Goal: Information Seeking & Learning: Learn about a topic

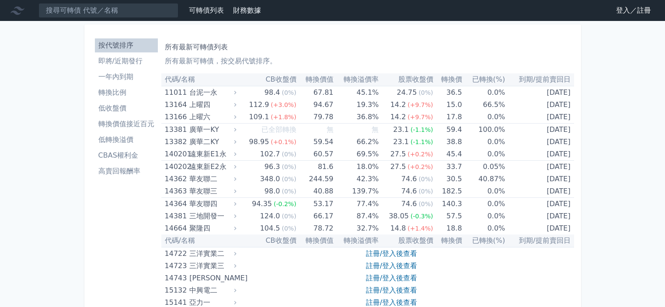
click at [619, 10] on link "登入／註冊" at bounding box center [633, 10] width 49 height 14
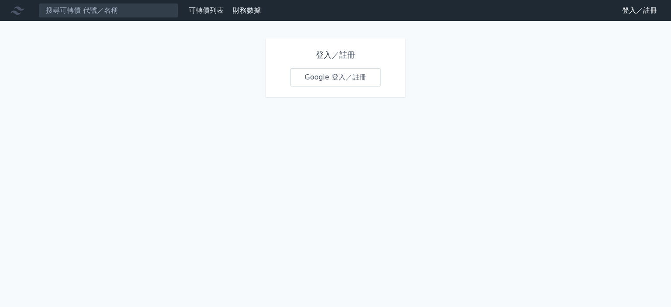
click at [346, 86] on link "Google 登入／註冊" at bounding box center [335, 77] width 91 height 18
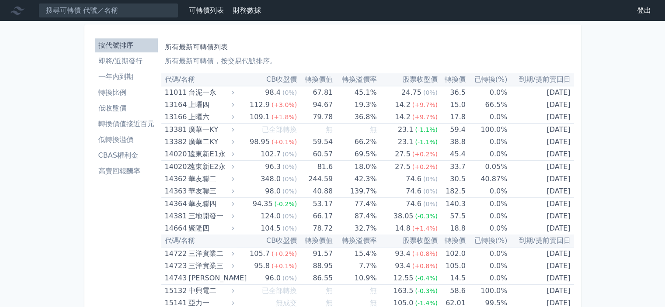
click at [128, 153] on li "CBAS權利金" at bounding box center [126, 155] width 63 height 10
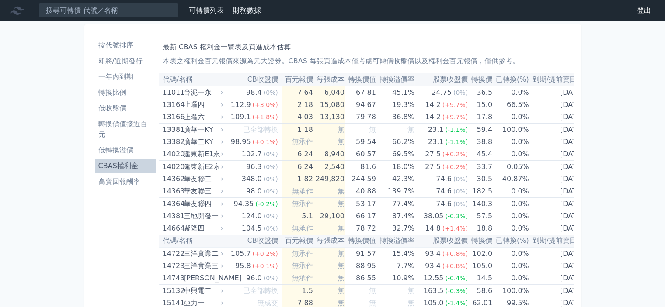
click at [121, 43] on li "按代號排序" at bounding box center [125, 45] width 61 height 10
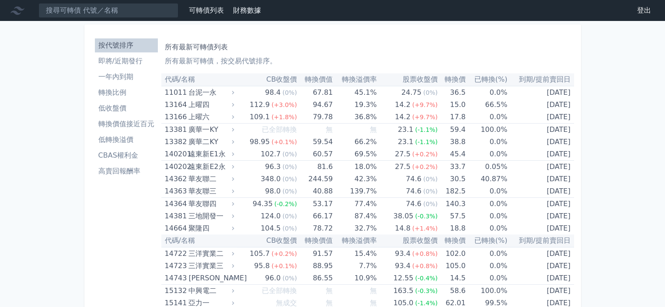
drag, startPoint x: 122, startPoint y: 159, endPoint x: 336, endPoint y: 128, distance: 215.5
click at [122, 158] on li "CBAS權利金" at bounding box center [126, 155] width 63 height 10
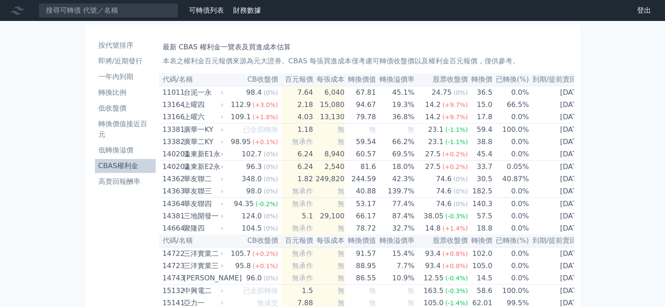
click at [359, 80] on th "轉換價值" at bounding box center [359, 79] width 31 height 13
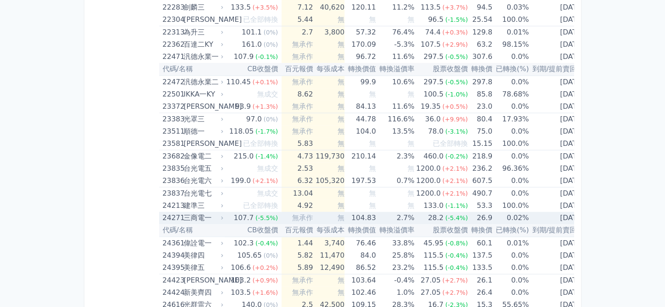
scroll to position [874, 0]
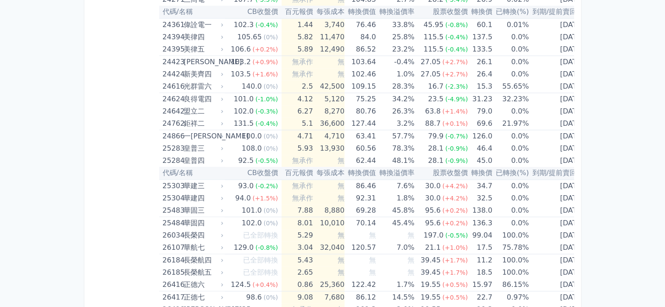
click at [255, 9] on th "CB收盤價" at bounding box center [253, 12] width 57 height 13
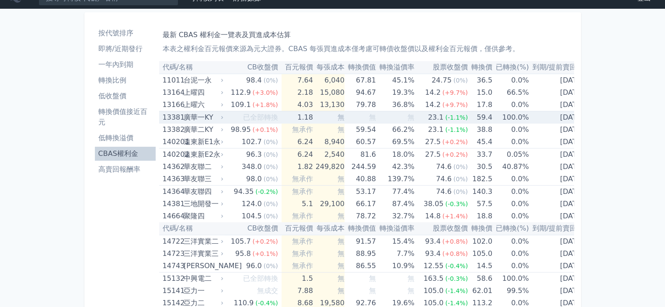
scroll to position [0, 0]
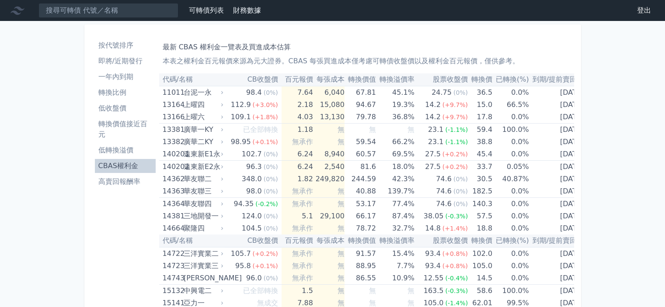
click at [121, 92] on li "轉換比例" at bounding box center [125, 92] width 61 height 10
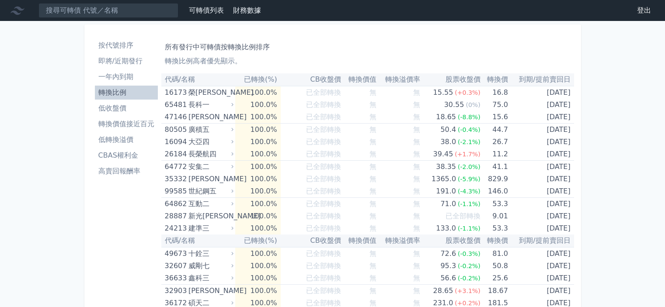
click at [269, 77] on th "已轉換(%)" at bounding box center [257, 79] width 45 height 13
click at [259, 79] on th "已轉換(%)" at bounding box center [257, 79] width 45 height 13
click at [122, 104] on li "低收盤價" at bounding box center [126, 108] width 63 height 10
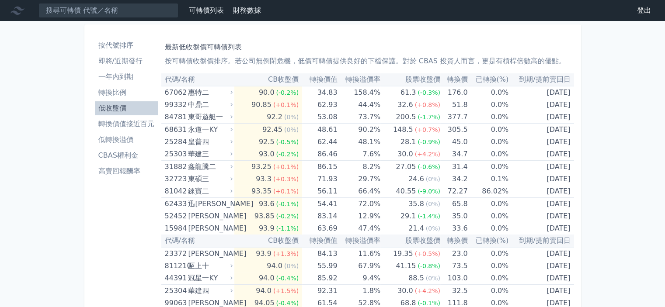
click at [123, 78] on li "一年內到期" at bounding box center [126, 77] width 63 height 10
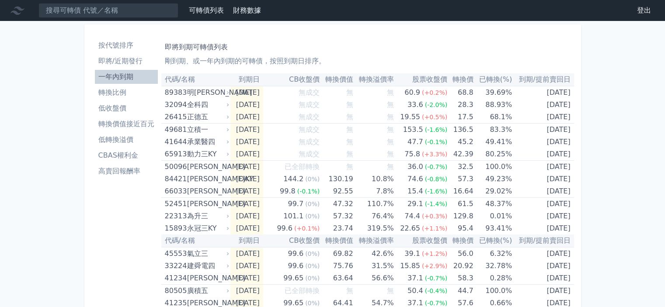
click at [502, 81] on th "已轉換(%)" at bounding box center [492, 79] width 39 height 13
click at [122, 59] on li "即將/近期發行" at bounding box center [126, 61] width 63 height 10
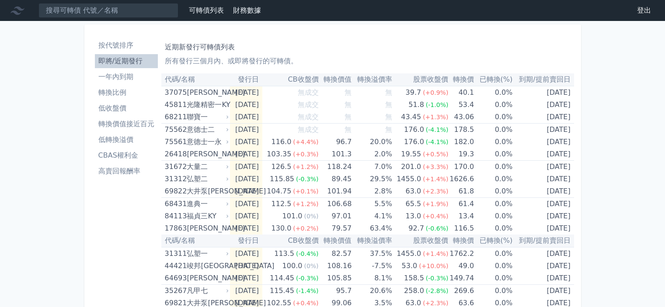
click at [122, 43] on li "按代號排序" at bounding box center [126, 45] width 63 height 10
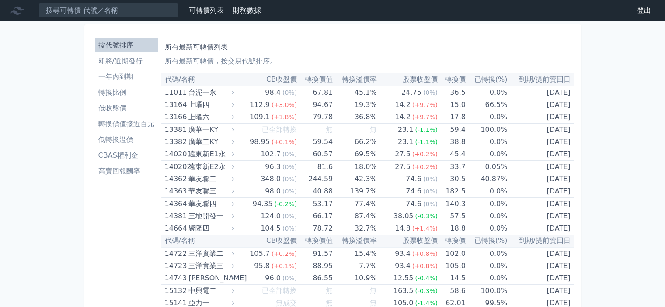
click at [121, 171] on li "高賣回報酬率" at bounding box center [126, 171] width 63 height 10
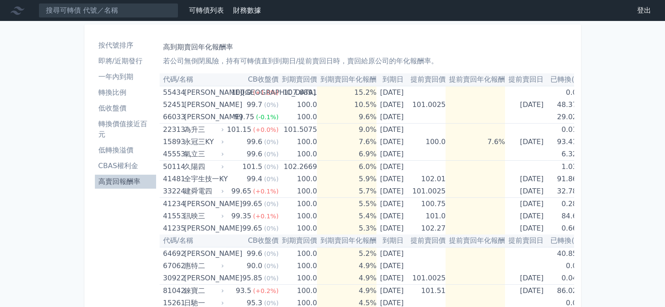
click at [120, 153] on li "低轉換溢價" at bounding box center [125, 150] width 61 height 10
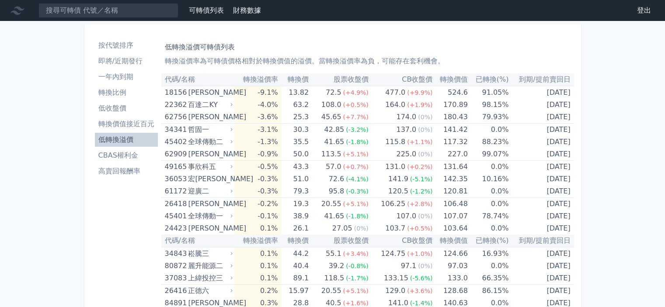
click at [268, 78] on th "轉換溢價率" at bounding box center [257, 79] width 47 height 13
click at [132, 157] on li "CBAS權利金" at bounding box center [126, 155] width 63 height 10
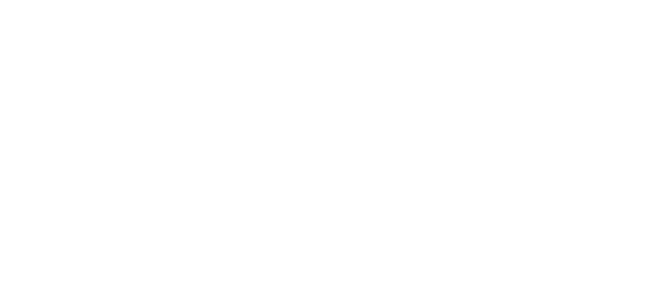
scroll to position [175, 0]
click div "可轉債列表 財務數據 可轉債列表 財務數據 登出 登出 按代號排序 即將/近期發行 一年內到期 轉換比例 低收盤價 轉換價值接近百元 低轉換溢價"
